Goal: Task Accomplishment & Management: Use online tool/utility

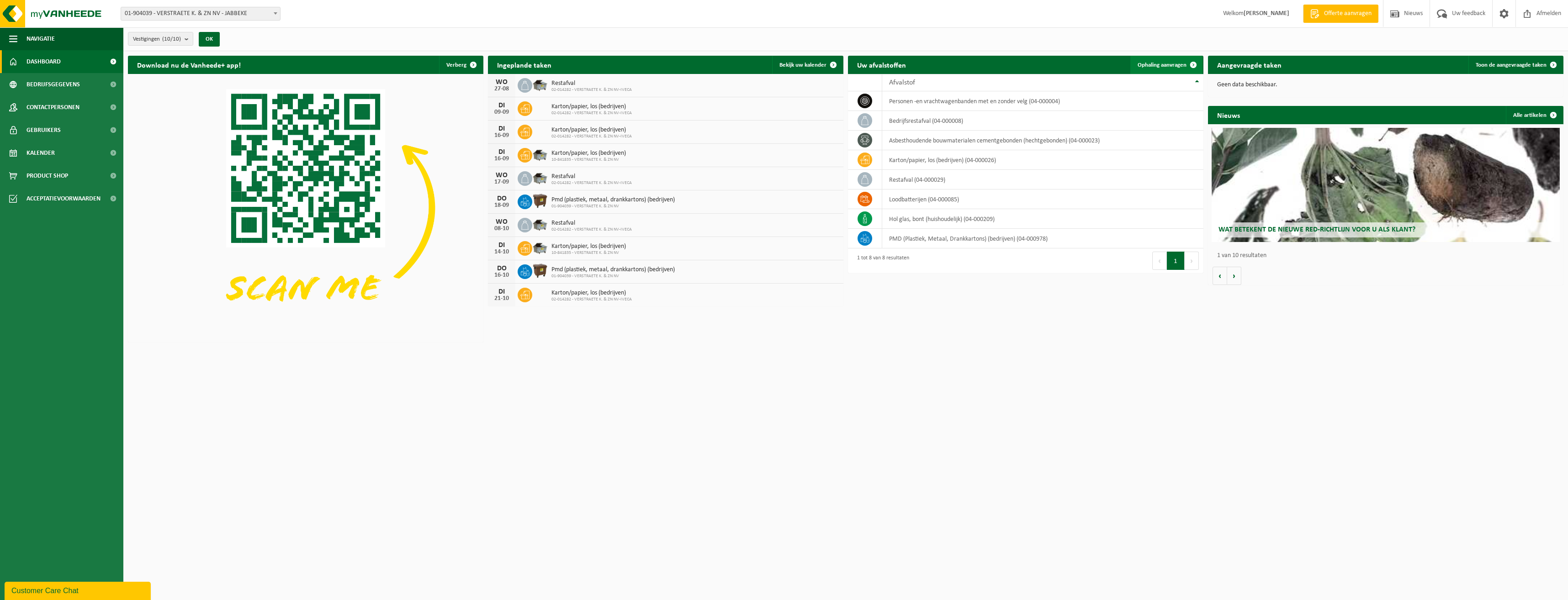
click at [1194, 65] on span at bounding box center [1194, 65] width 18 height 18
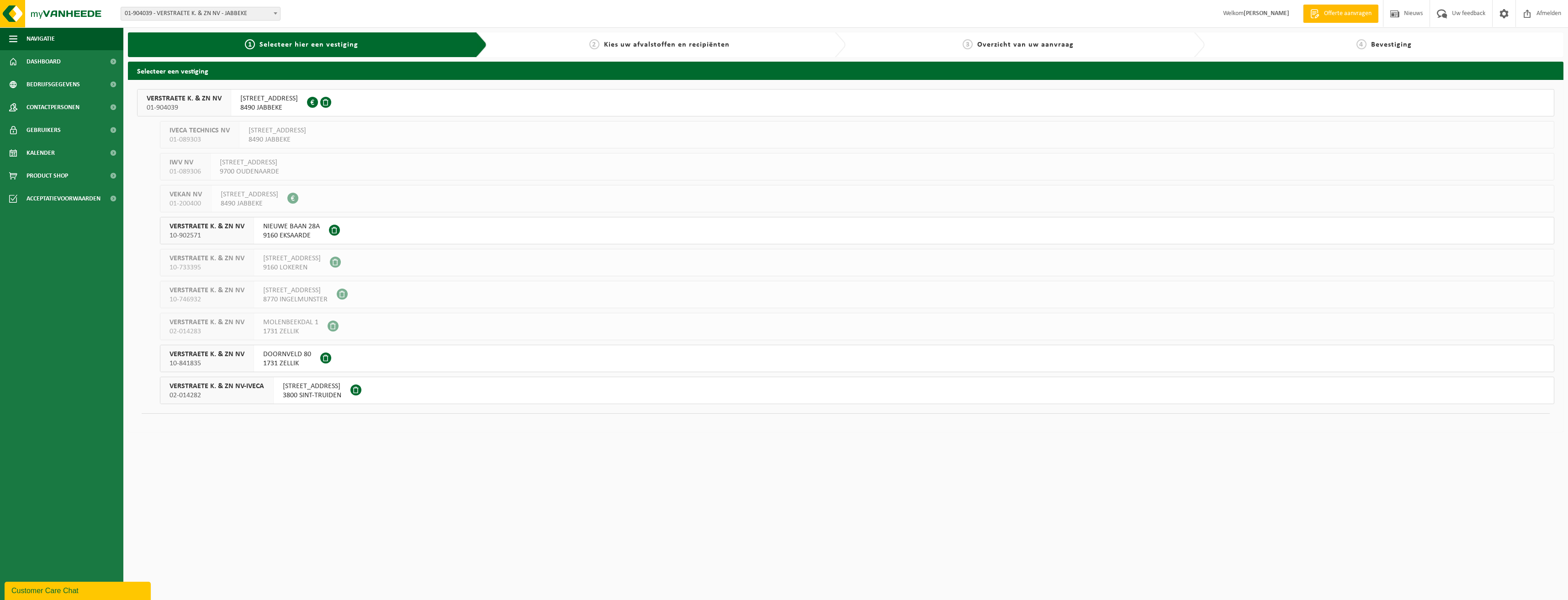
click at [280, 364] on span "1731 ZELLIK" at bounding box center [287, 363] width 48 height 9
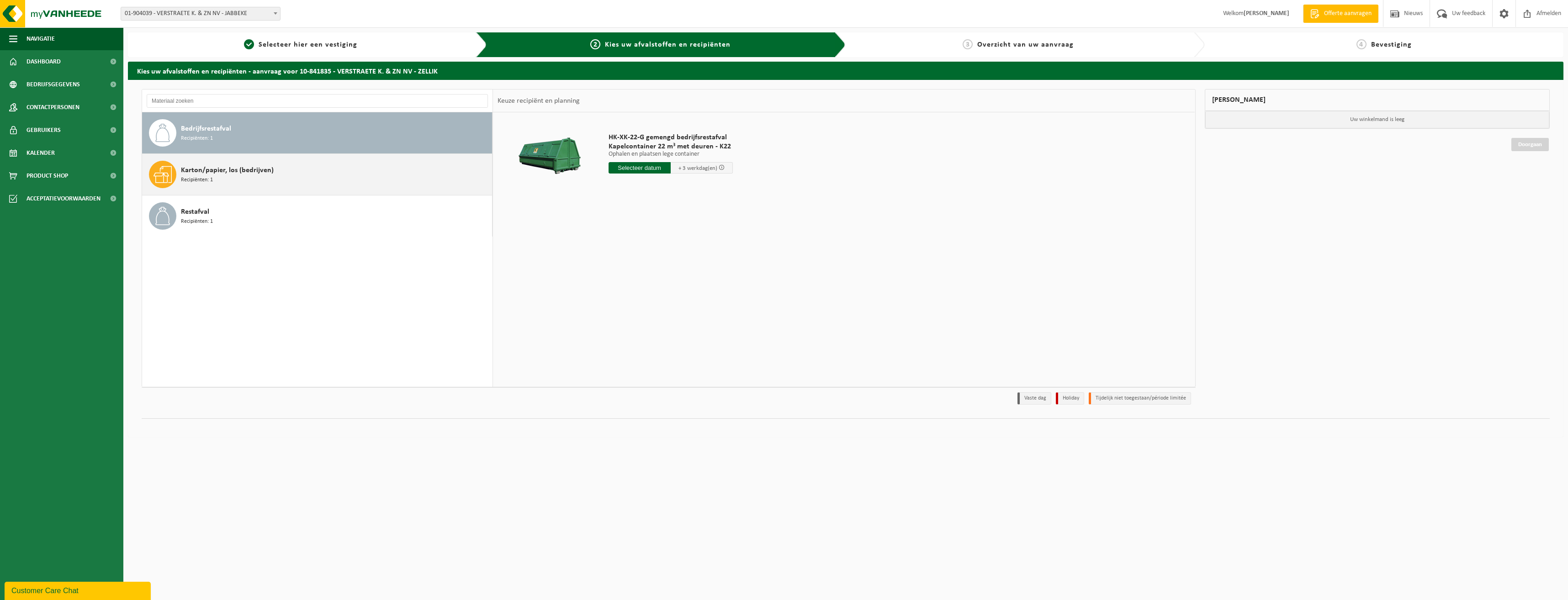
click at [213, 176] on div "Karton/papier, los (bedrijven) Recipiënten: 1" at bounding box center [335, 175] width 309 height 27
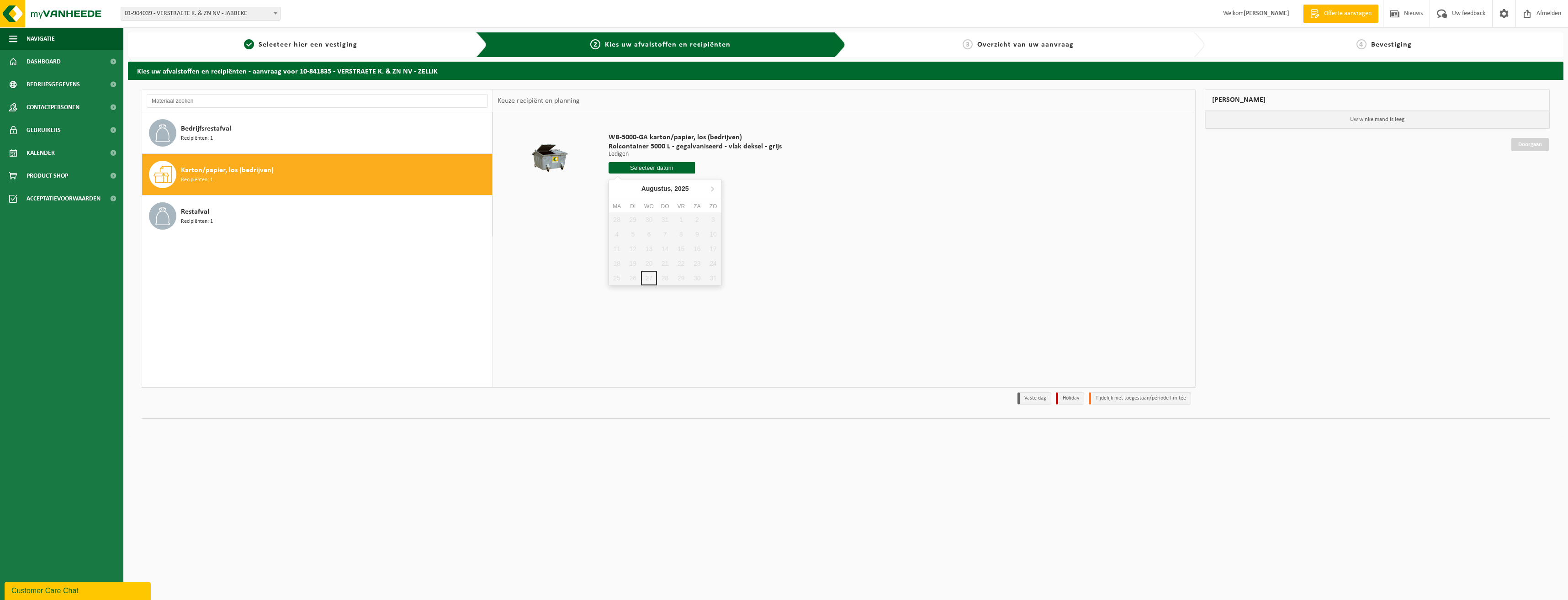
click at [651, 168] on input "text" at bounding box center [652, 168] width 87 height 12
click at [712, 190] on icon at bounding box center [712, 188] width 3 height 5
click at [632, 219] on div "2" at bounding box center [634, 219] width 16 height 15
type input "Van 2025-09-02"
click at [626, 205] on button "In winkelmand" at bounding box center [635, 202] width 50 height 15
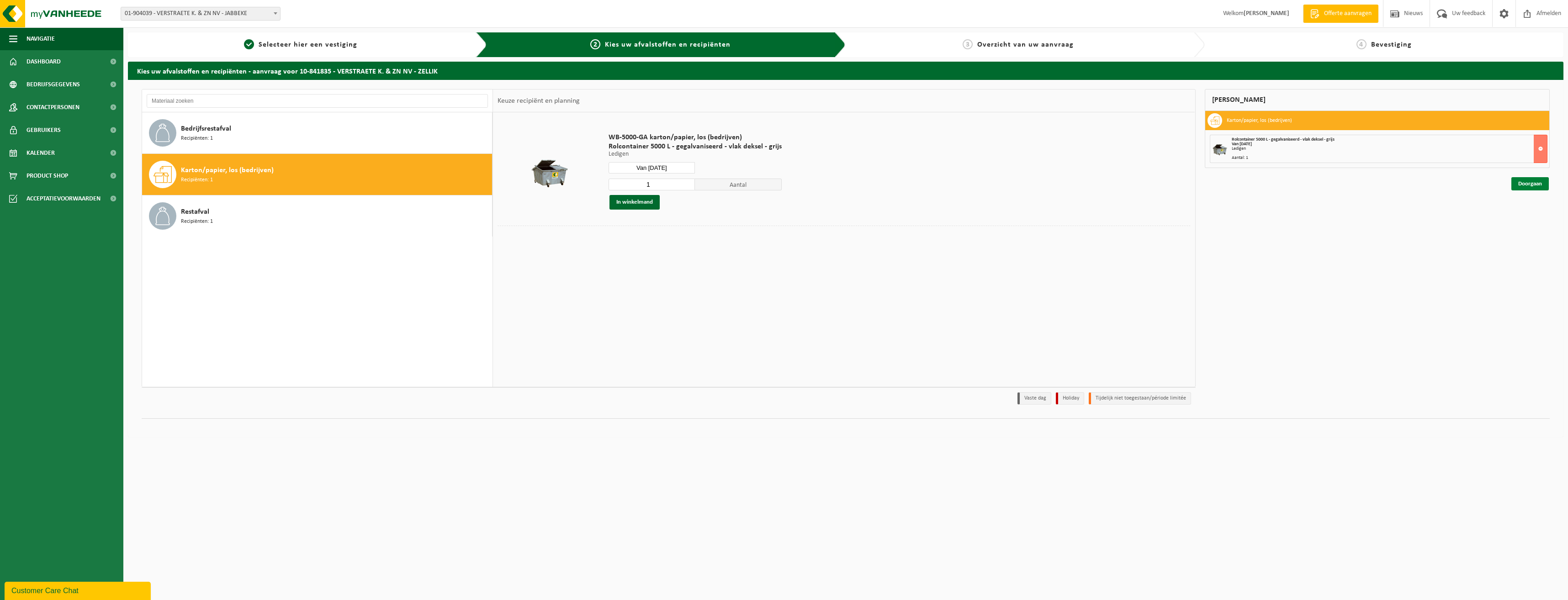
click at [1524, 185] on link "Doorgaan" at bounding box center [1530, 184] width 37 height 14
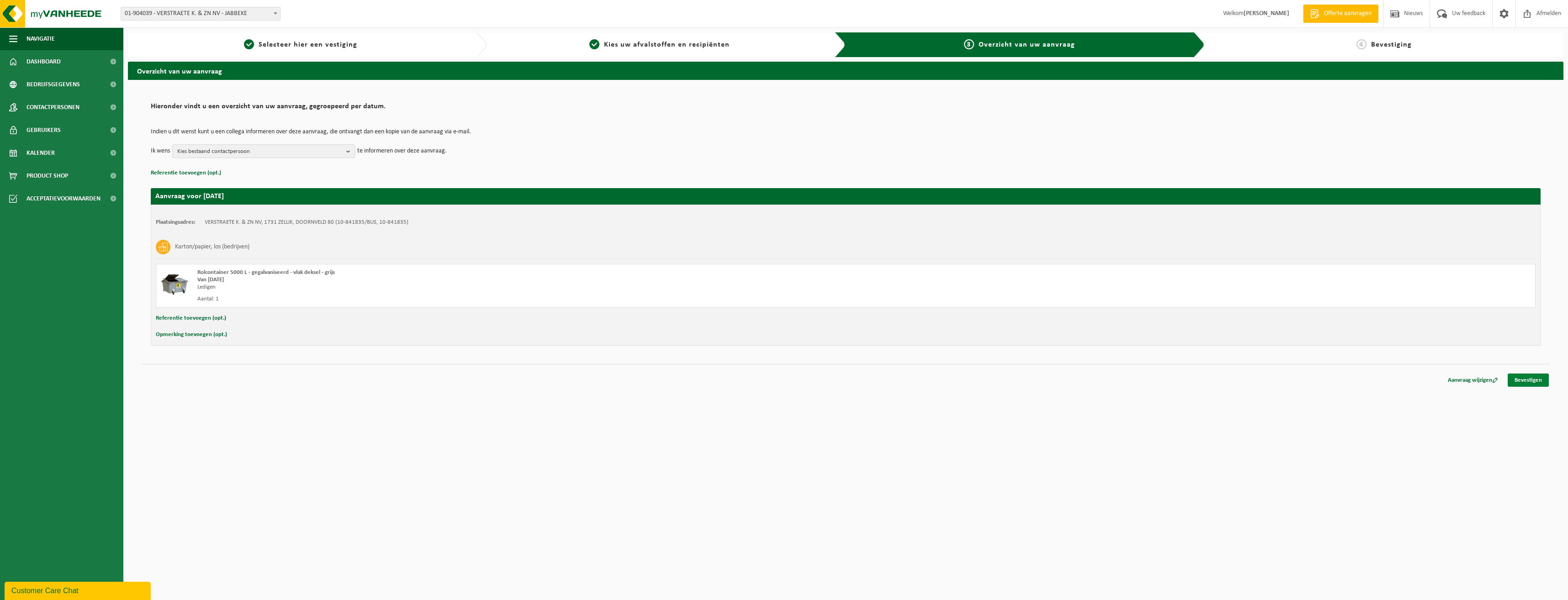
click at [1524, 381] on link "Bevestigen" at bounding box center [1528, 381] width 41 height 14
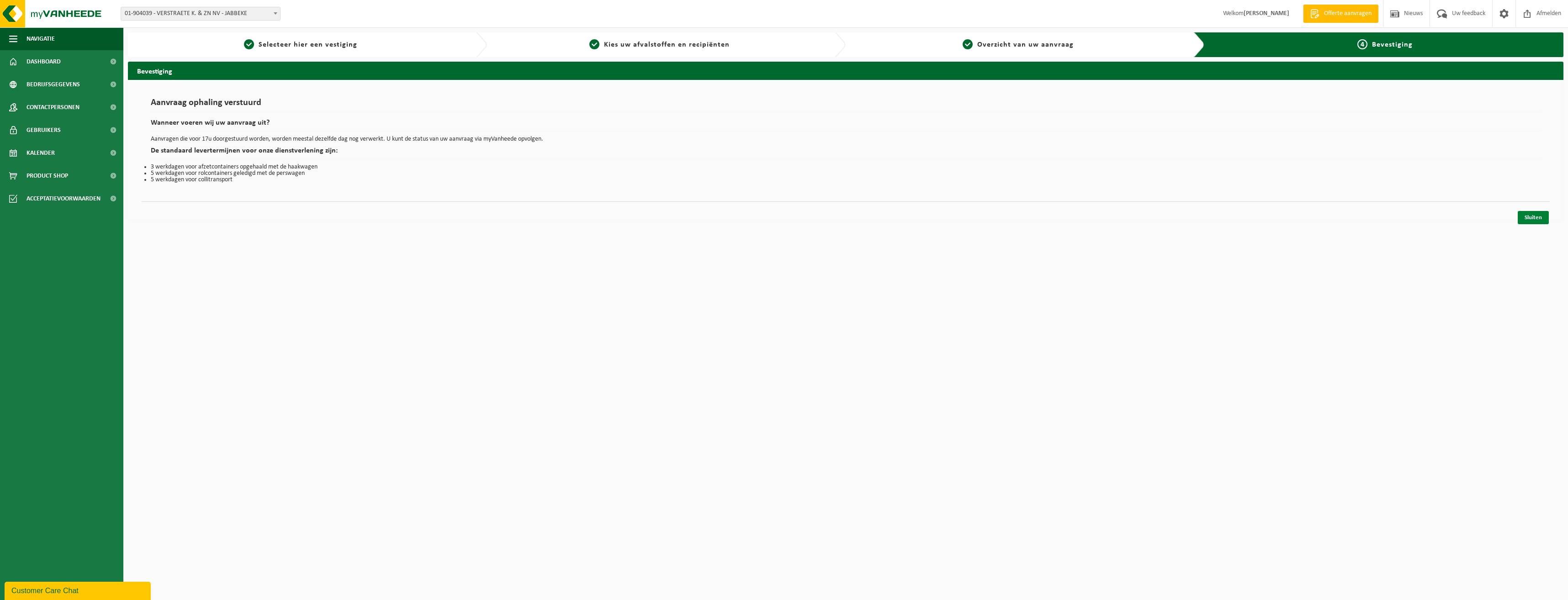
click at [1531, 218] on link "Sluiten" at bounding box center [1533, 218] width 31 height 14
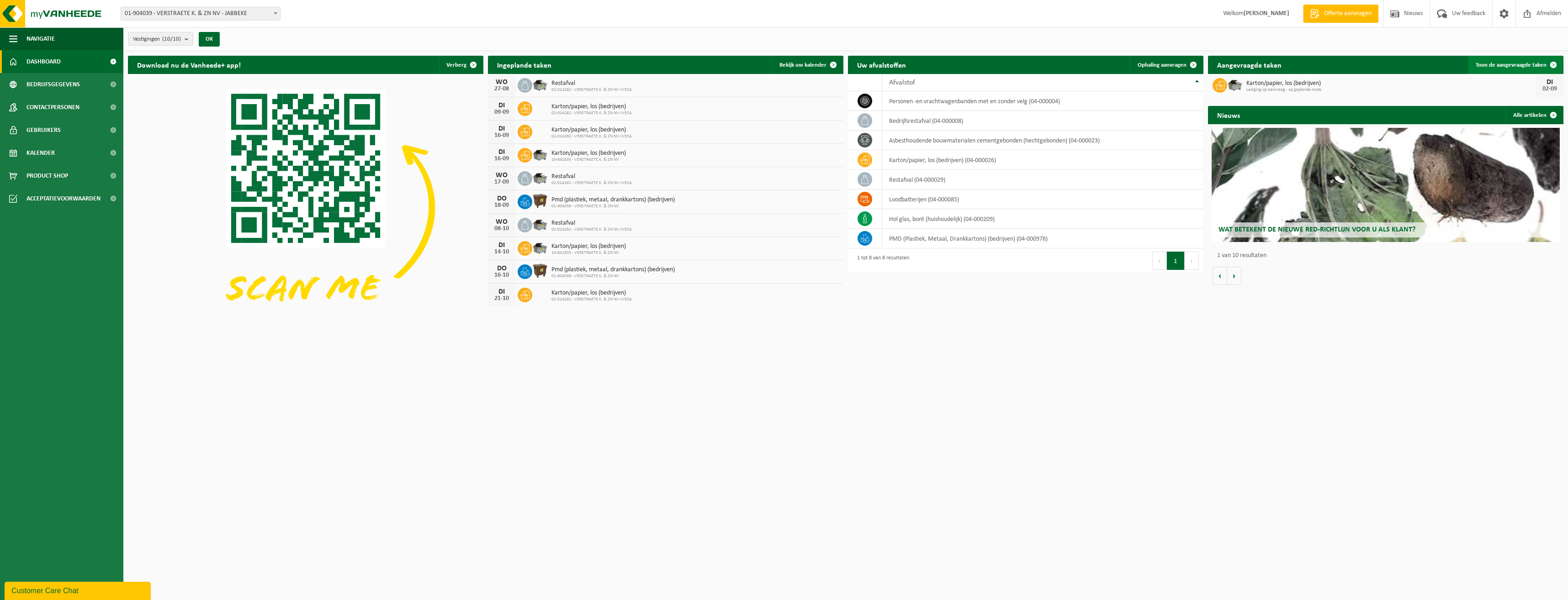
click at [1486, 64] on span "Toon de aangevraagde taken" at bounding box center [1512, 65] width 71 height 6
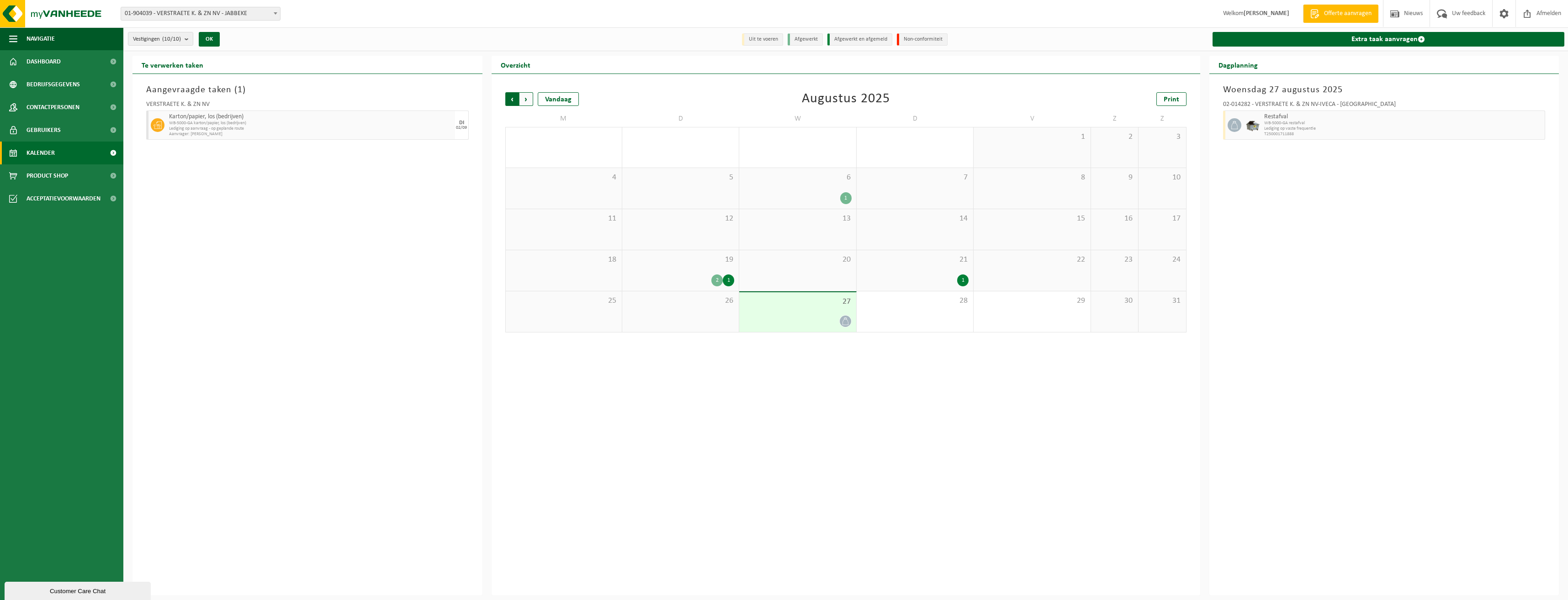
click at [526, 100] on span "Volgende" at bounding box center [526, 98] width 14 height 14
